Goal: Register for event/course

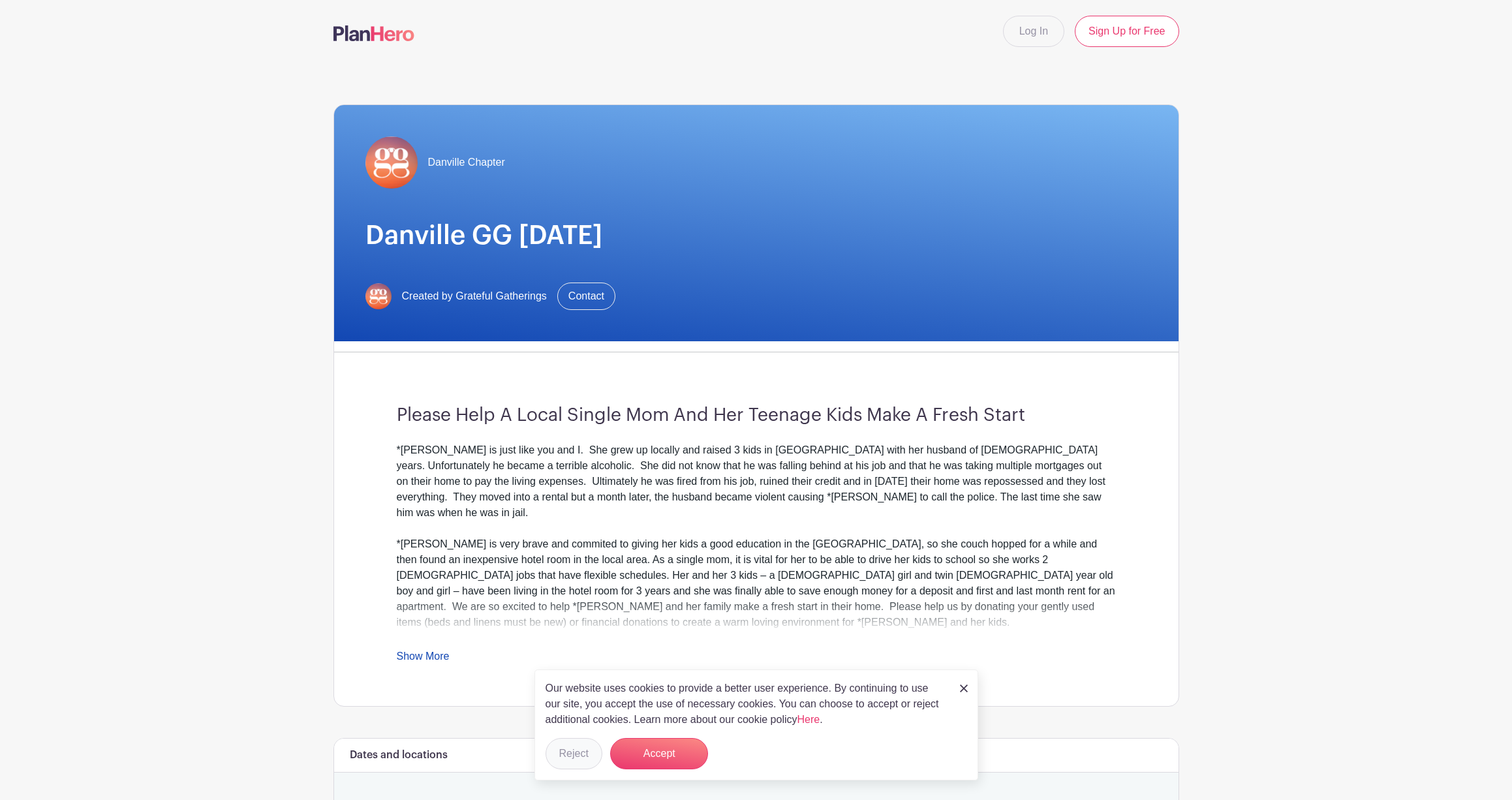
click at [568, 754] on button "Reject" at bounding box center [574, 753] width 57 height 31
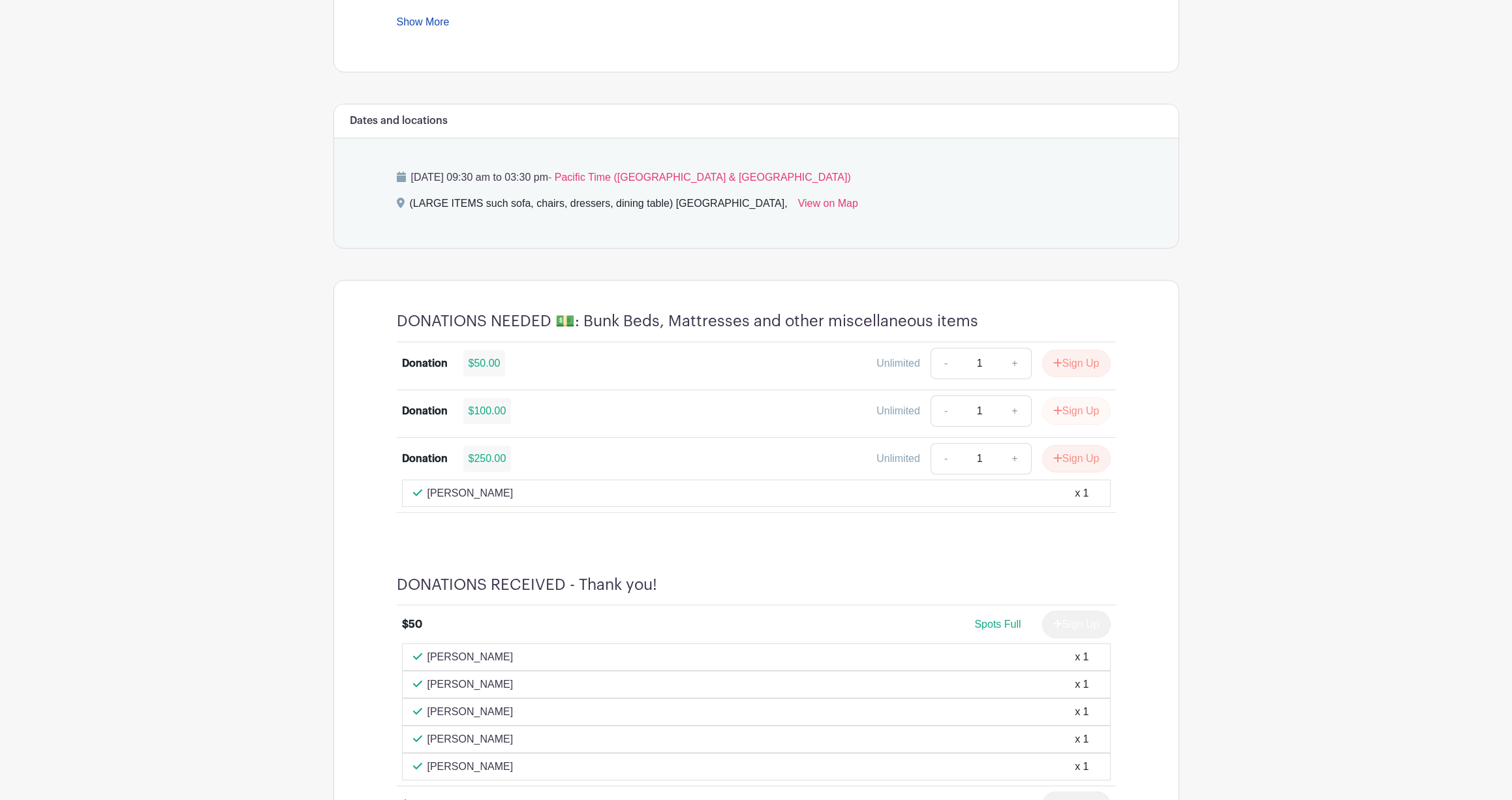
scroll to position [635, 1]
click at [1079, 411] on button "Sign Up" at bounding box center [1076, 411] width 69 height 27
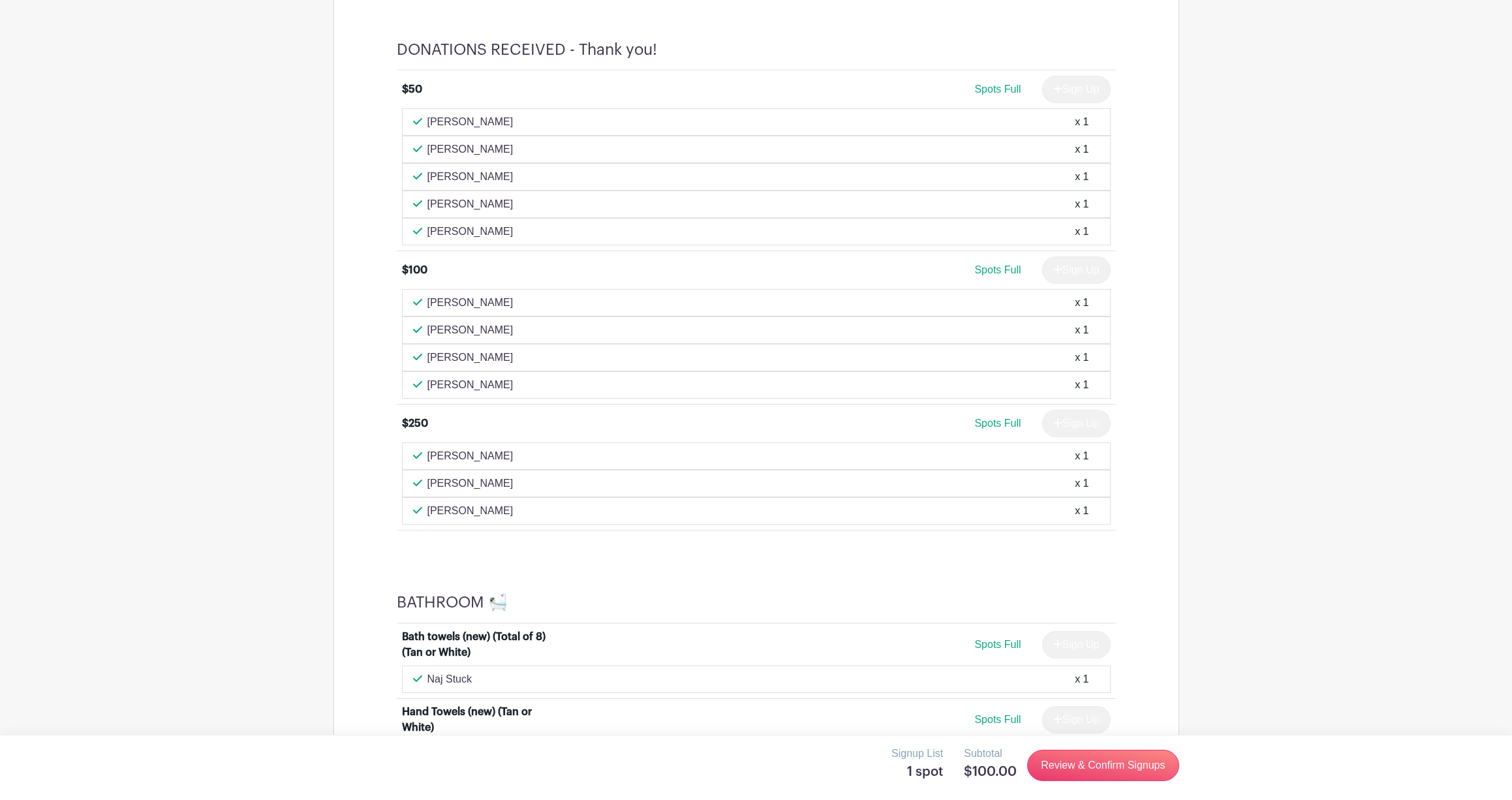
scroll to position [1175, 0]
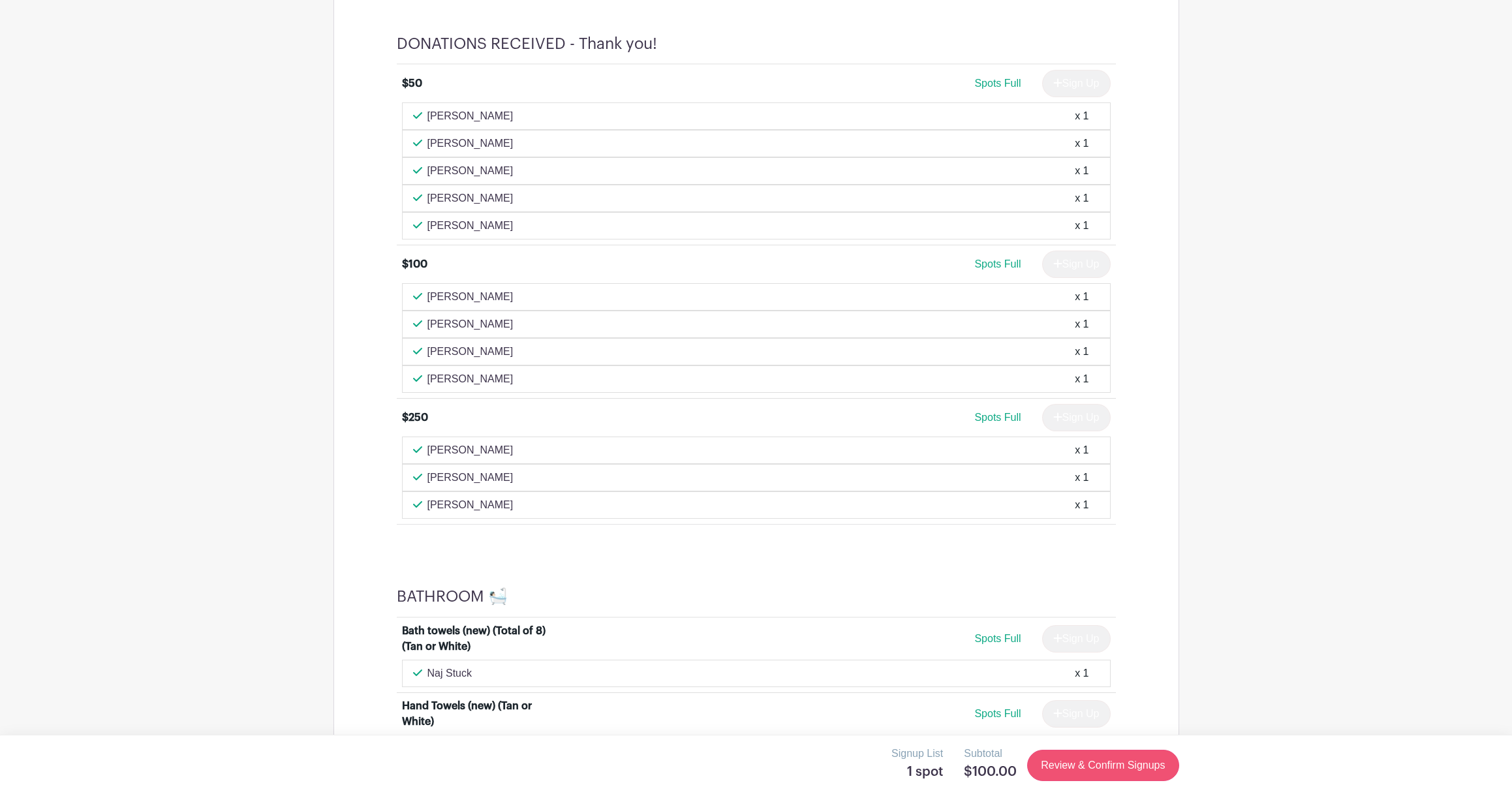
click at [1092, 765] on link "Review & Confirm Signups" at bounding box center [1104, 765] width 152 height 31
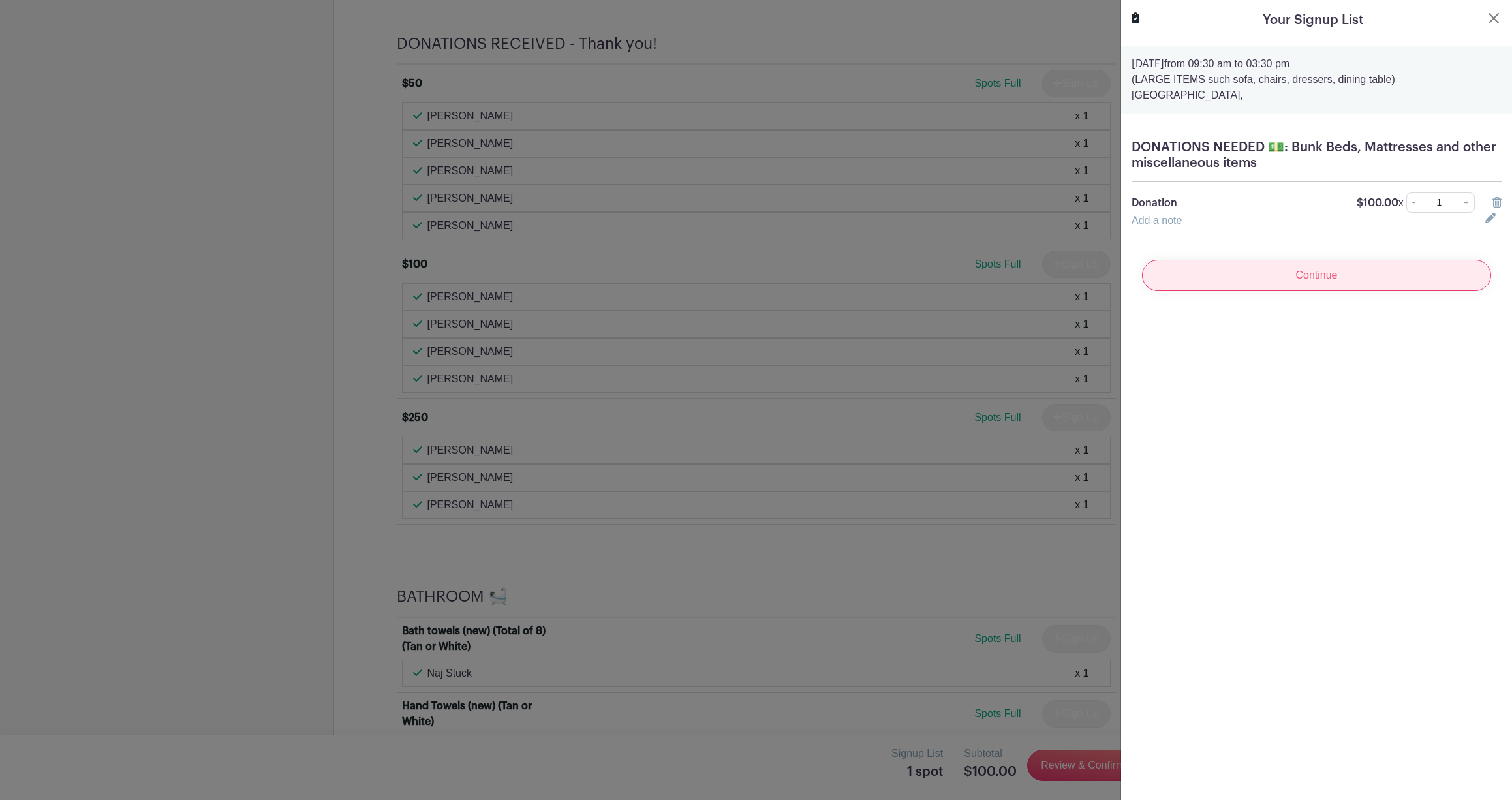
click at [1311, 271] on input "Continue" at bounding box center [1317, 275] width 350 height 31
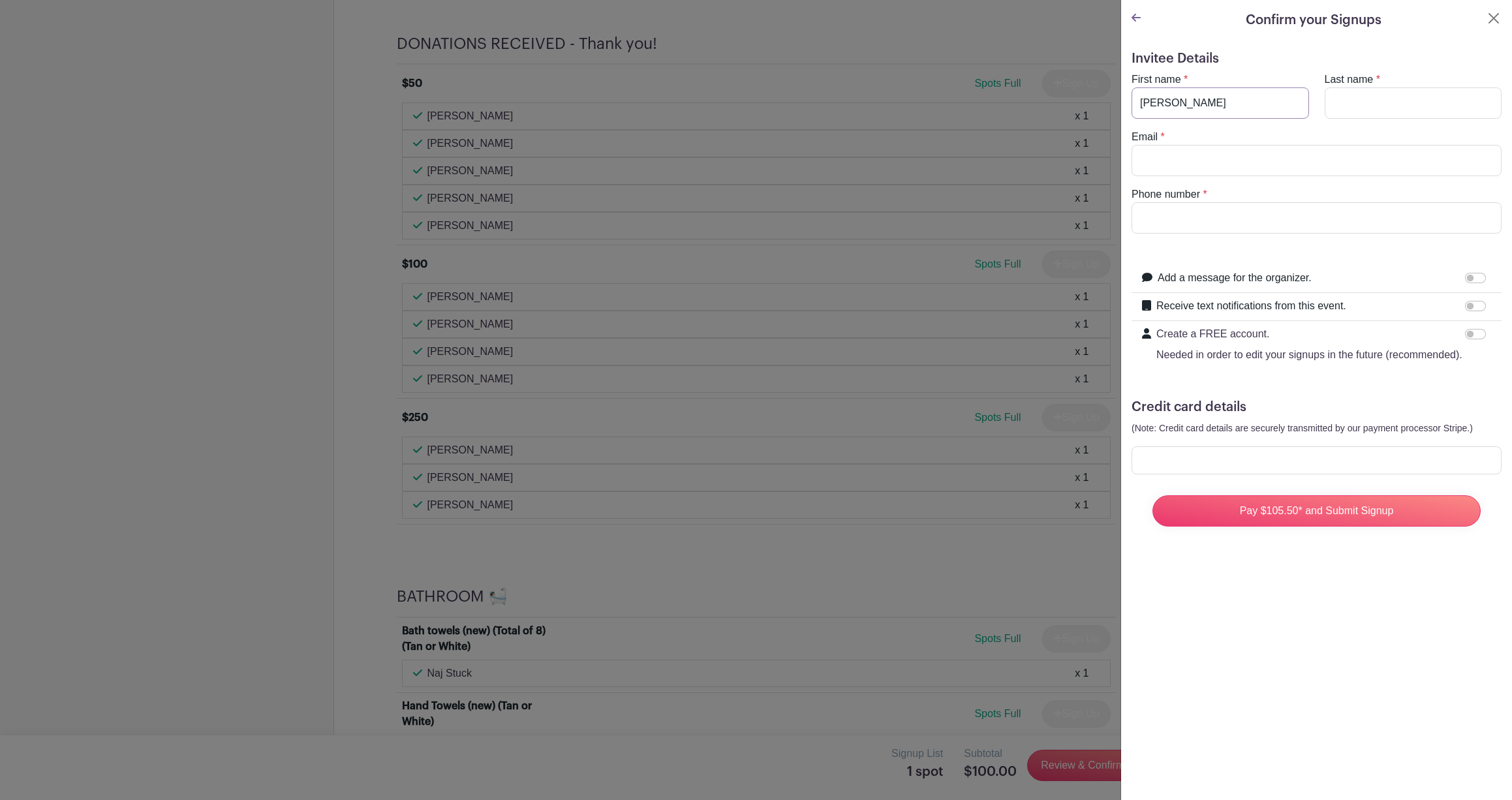
type input "[PERSON_NAME]"
type input "Cook"
type input "[EMAIL_ADDRESS][DOMAIN_NAME]"
type input "8052445197"
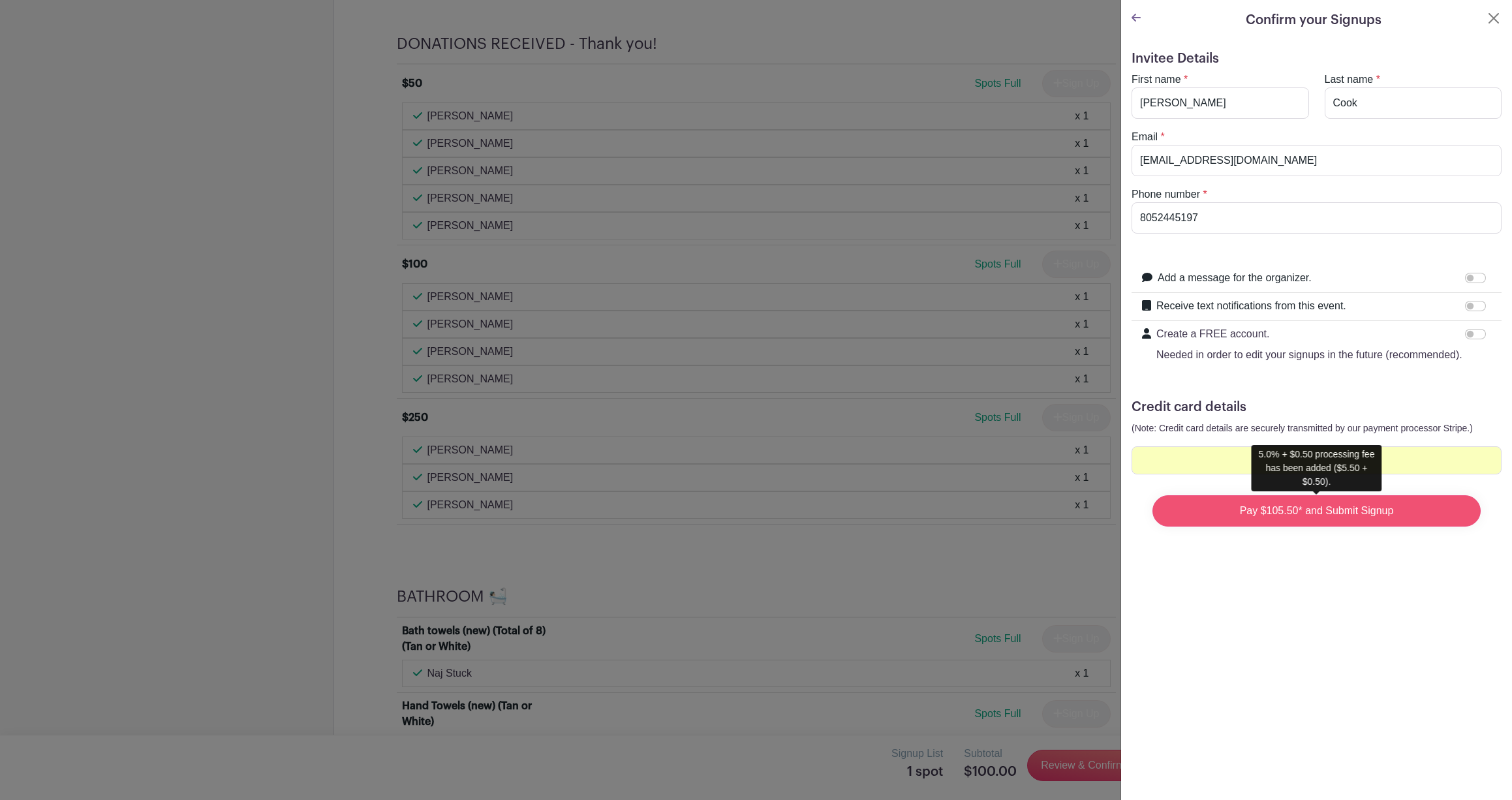
click at [1283, 513] on input "Pay $105.50* and Submit Signup" at bounding box center [1317, 511] width 329 height 31
click at [1246, 510] on input "Pay $105.50* and Submit Signup" at bounding box center [1317, 511] width 329 height 31
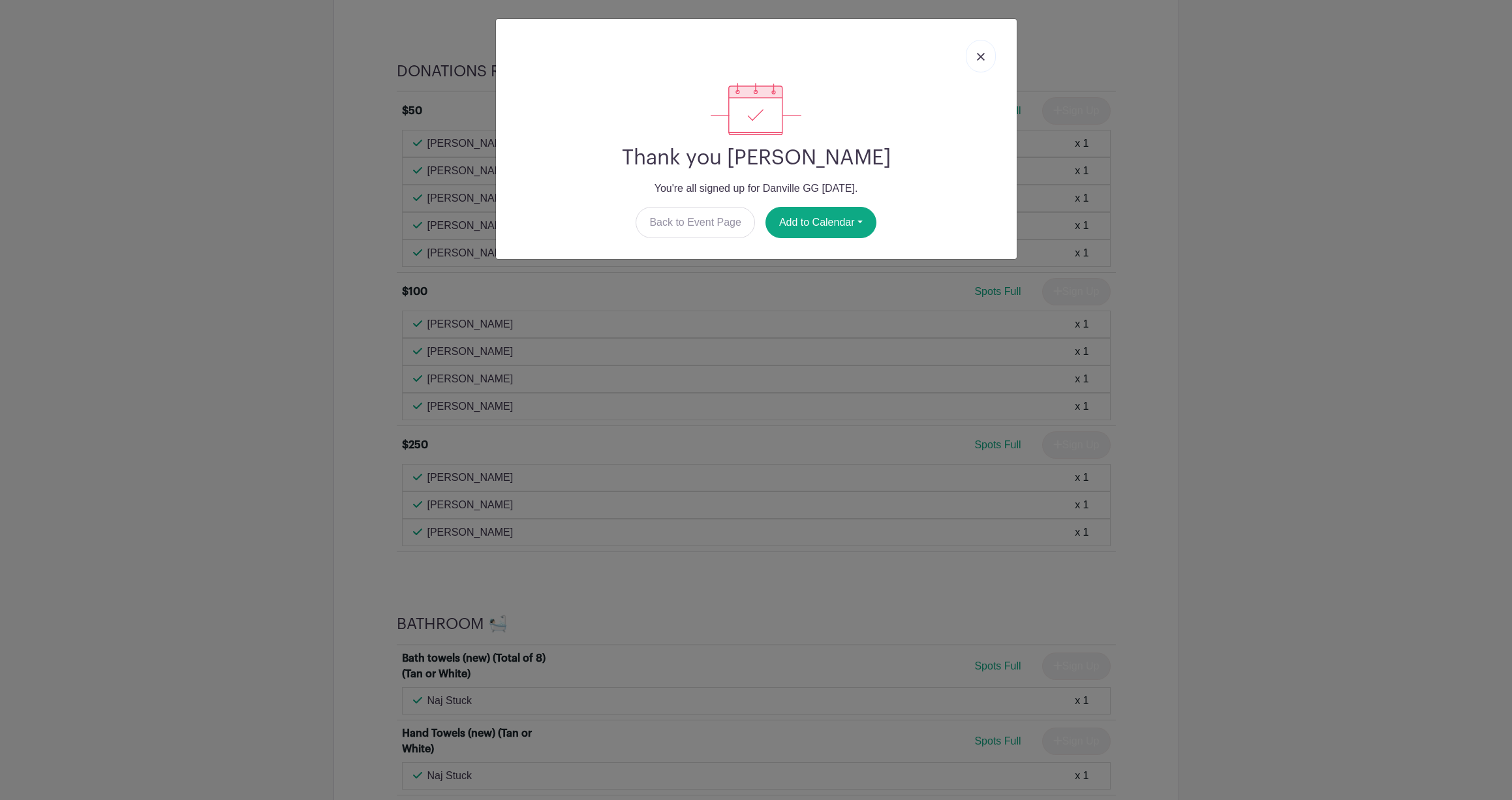
click at [980, 55] on img at bounding box center [981, 57] width 8 height 8
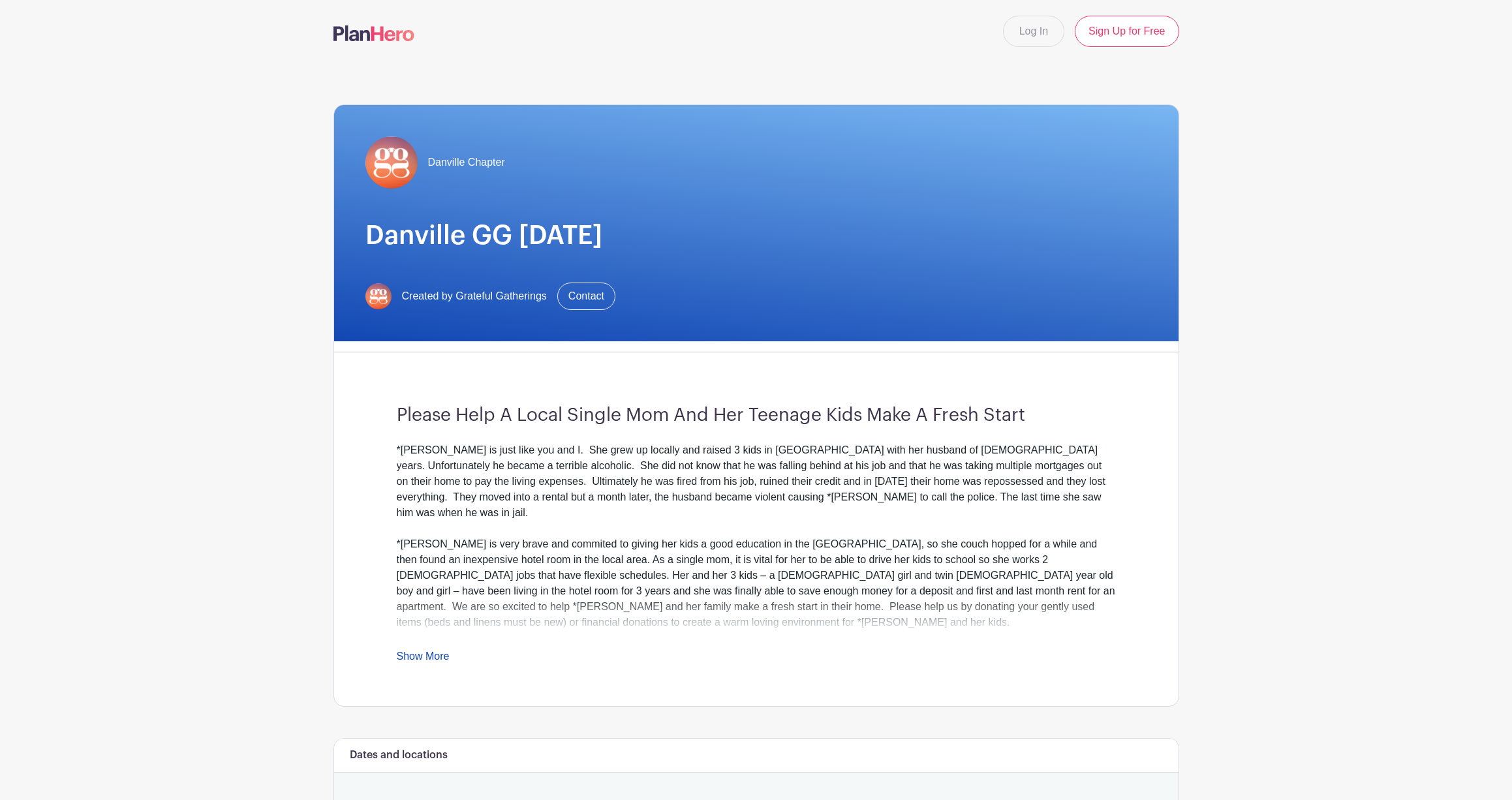
scroll to position [0, 0]
